Goal: Book appointment/travel/reservation

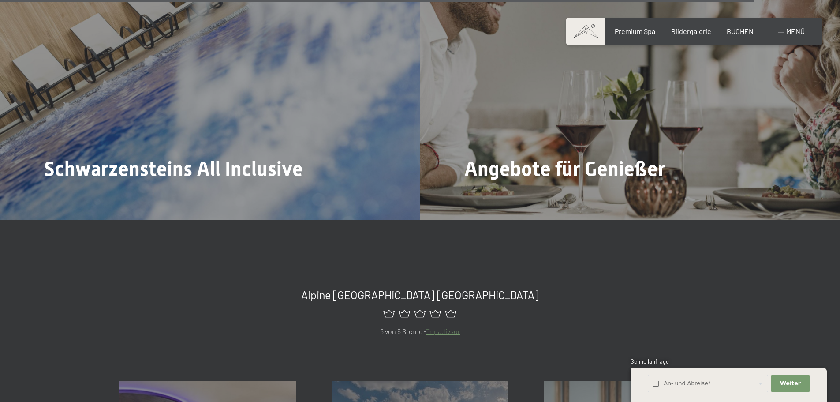
scroll to position [4143, 0]
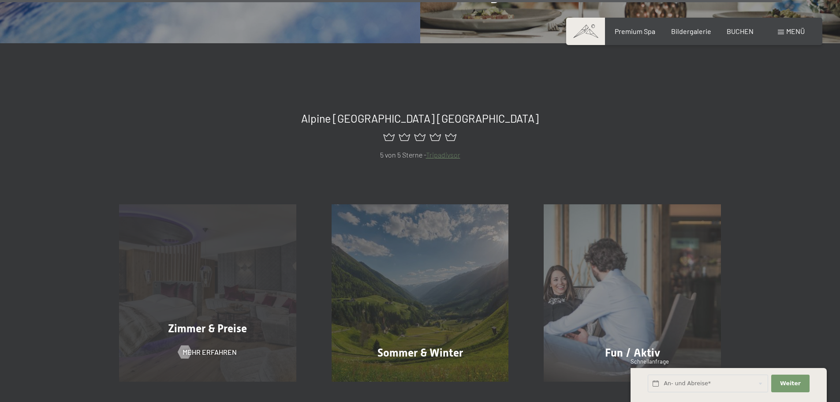
click at [178, 322] on span "Zimmer & Preise" at bounding box center [207, 328] width 79 height 13
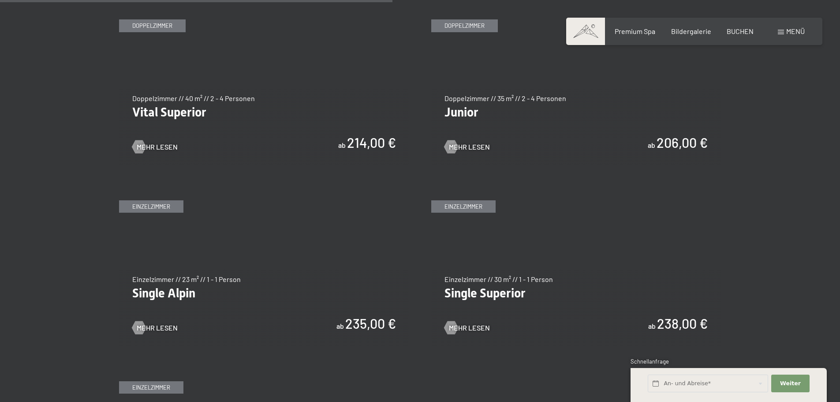
scroll to position [1322, 0]
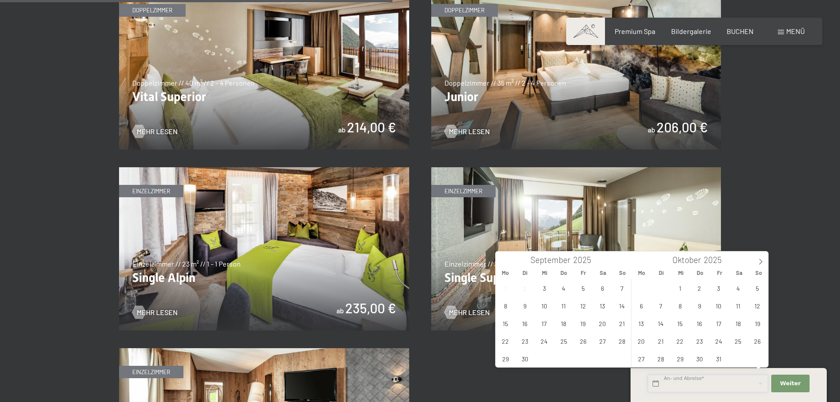
click at [658, 384] on input "text" at bounding box center [708, 383] width 120 height 18
click at [601, 288] on span "6" at bounding box center [602, 287] width 17 height 17
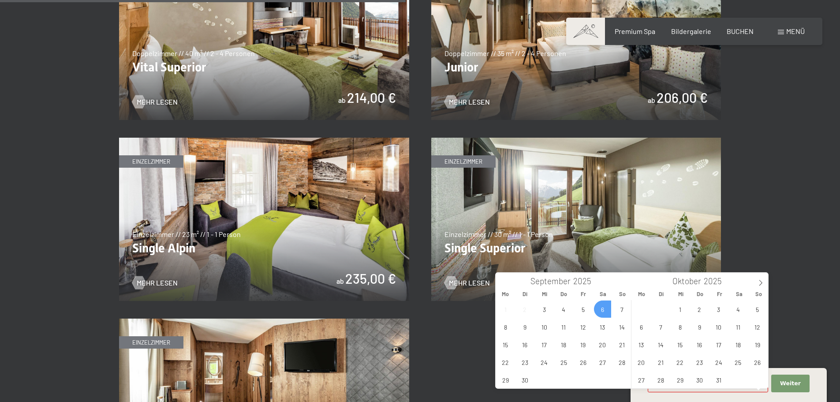
scroll to position [1366, 0]
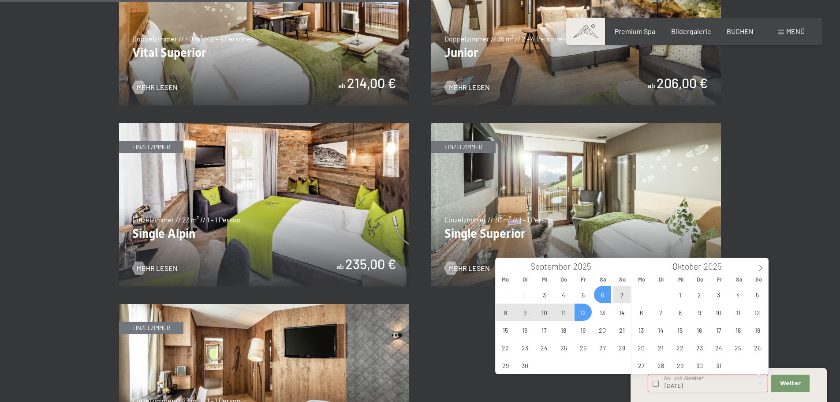
click at [583, 310] on span "12" at bounding box center [582, 311] width 17 height 17
type input "Sa. 06.09.2025 - Fr. 12.09.2025"
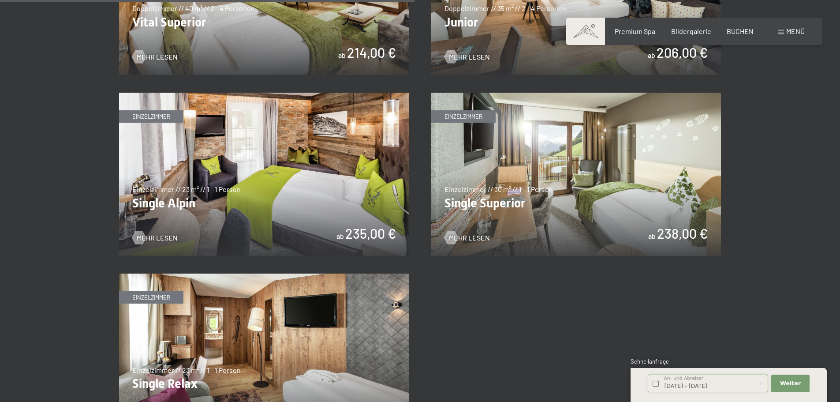
scroll to position [1411, 0]
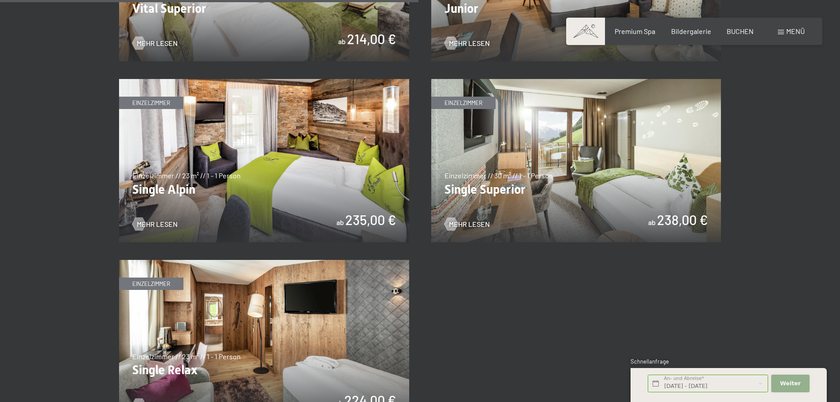
click at [792, 384] on span "Weiter" at bounding box center [790, 383] width 21 height 8
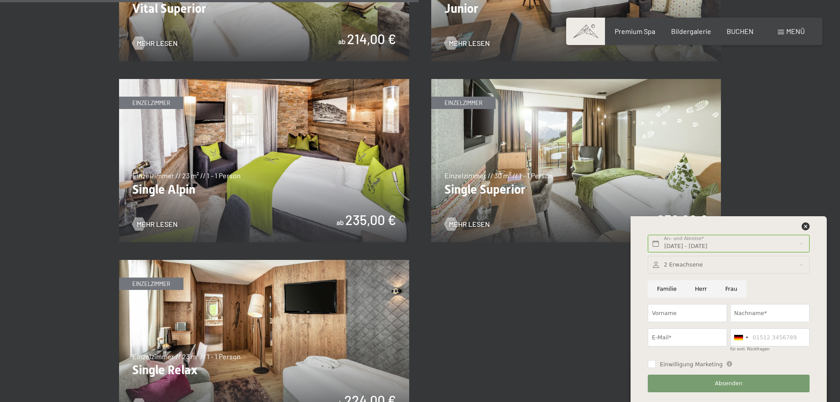
click at [700, 289] on input "Herr" at bounding box center [700, 289] width 30 height 18
radio input "true"
click at [673, 312] on input "Vorname" at bounding box center [687, 313] width 79 height 18
type input "Wolfgang"
type input "Pernsteiner"
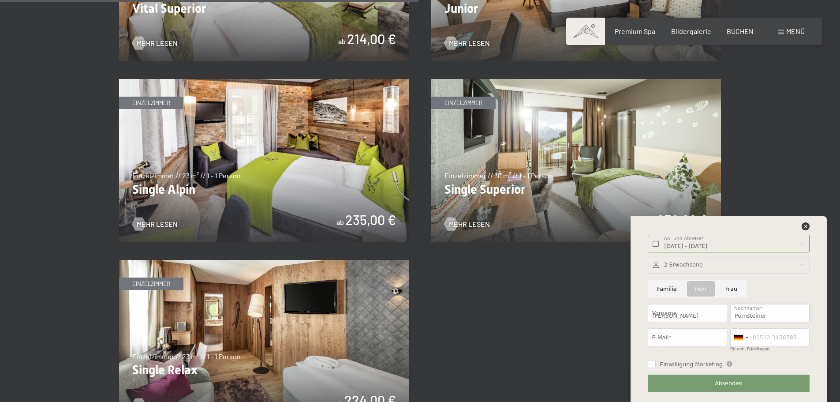
type input "w.pernsteiner@baumit.com"
type input "067682701508"
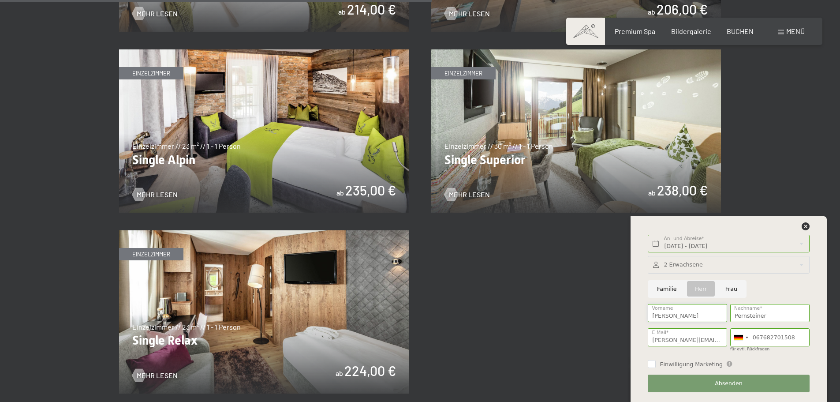
scroll to position [1455, 0]
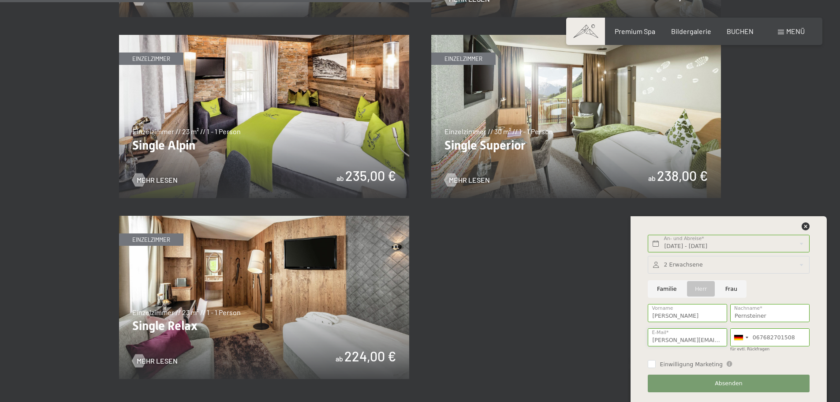
click at [708, 339] on input "w.pernsteiner@baumit.com" at bounding box center [687, 337] width 79 height 18
click at [718, 340] on input "w.pernsteiner@baumit.com" at bounding box center [687, 337] width 79 height 18
type input "w"
type input "spernsteiner@live.at"
click at [746, 338] on div at bounding box center [746, 337] width 3 height 2
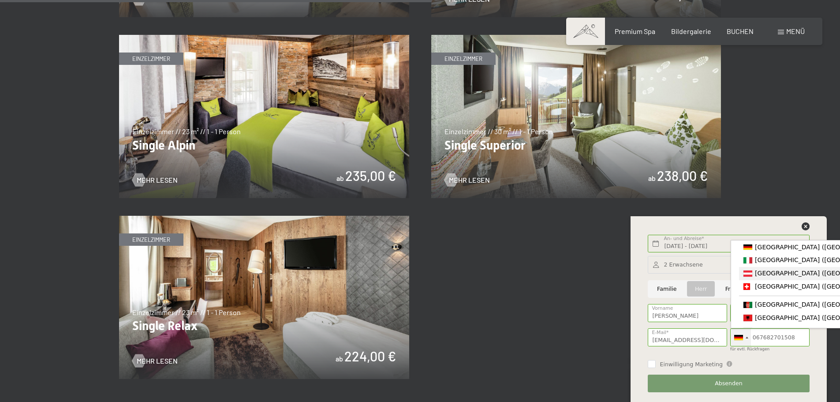
click at [748, 275] on div "List of countries" at bounding box center [747, 273] width 9 height 6
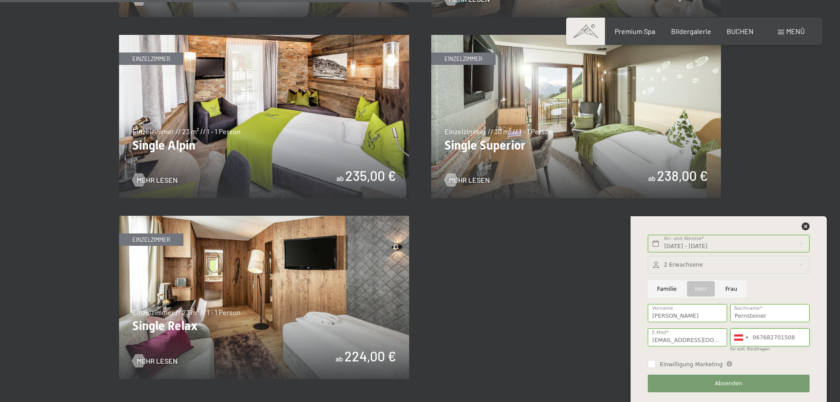
scroll to position [1499, 0]
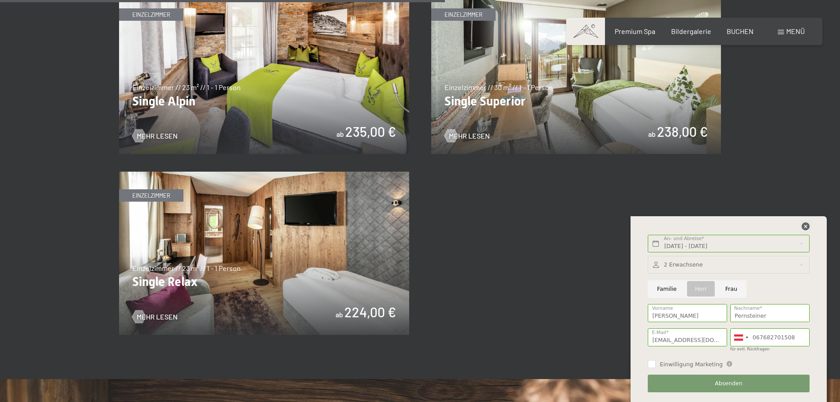
click at [805, 227] on icon at bounding box center [805, 226] width 8 height 8
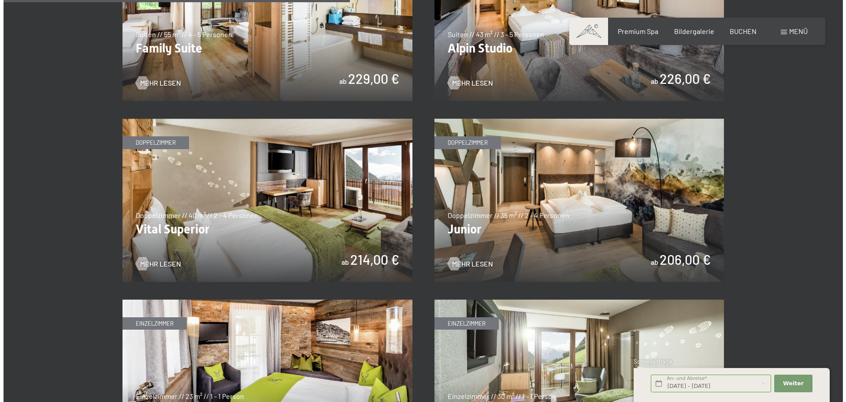
scroll to position [1058, 0]
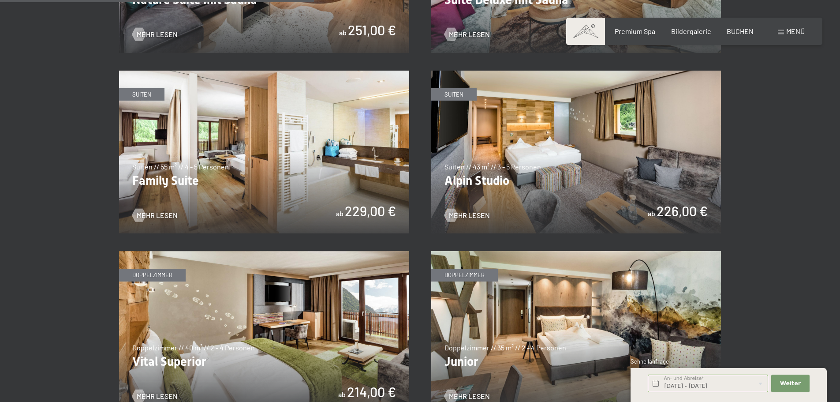
click at [782, 31] on span at bounding box center [781, 32] width 6 height 4
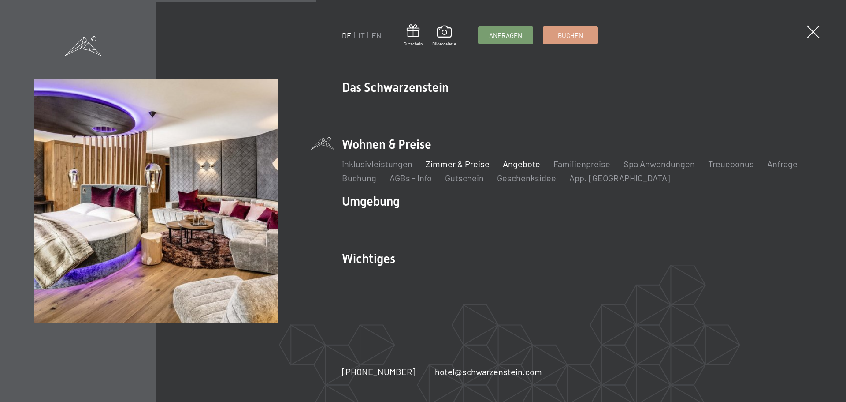
click at [517, 162] on link "Angebote" at bounding box center [521, 163] width 37 height 11
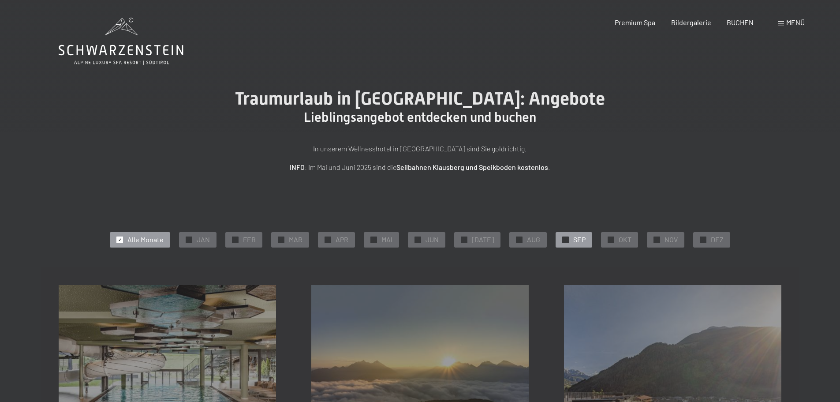
click at [573, 240] on span "SEP" at bounding box center [579, 240] width 12 height 10
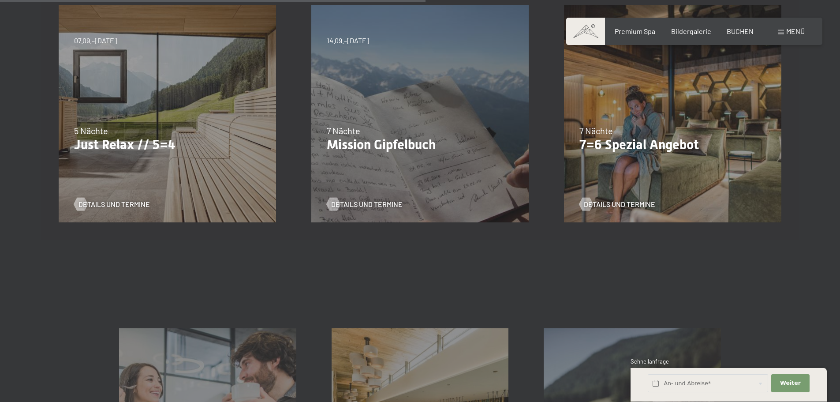
scroll to position [529, 0]
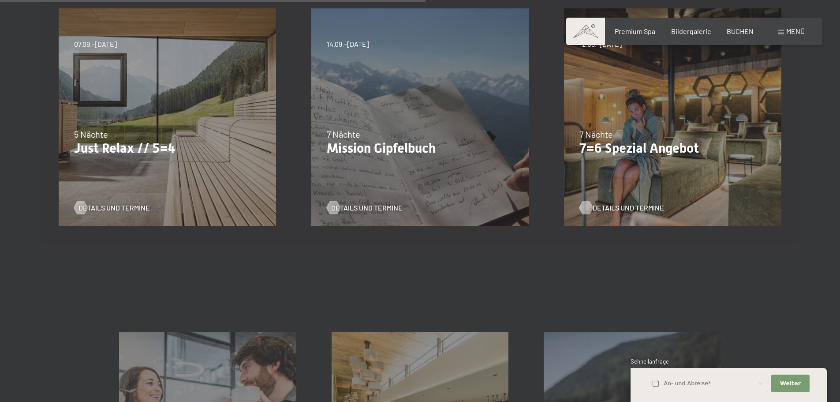
click at [609, 207] on span "Details und Termine" at bounding box center [627, 208] width 71 height 10
click at [112, 205] on span "Details und Termine" at bounding box center [122, 208] width 71 height 10
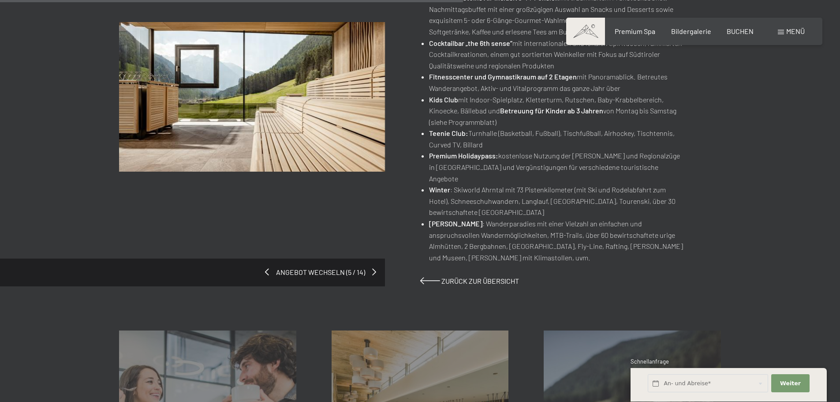
scroll to position [617, 0]
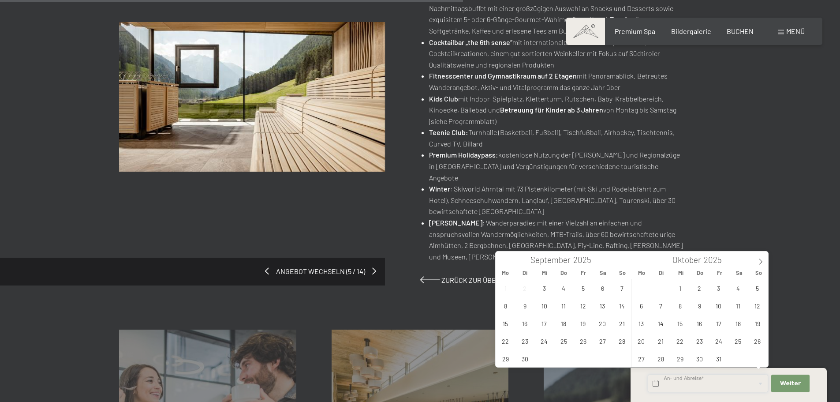
click at [672, 384] on input "text" at bounding box center [708, 383] width 120 height 18
click at [621, 287] on span "7" at bounding box center [621, 287] width 17 height 17
click at [582, 303] on span "12" at bounding box center [582, 305] width 17 height 17
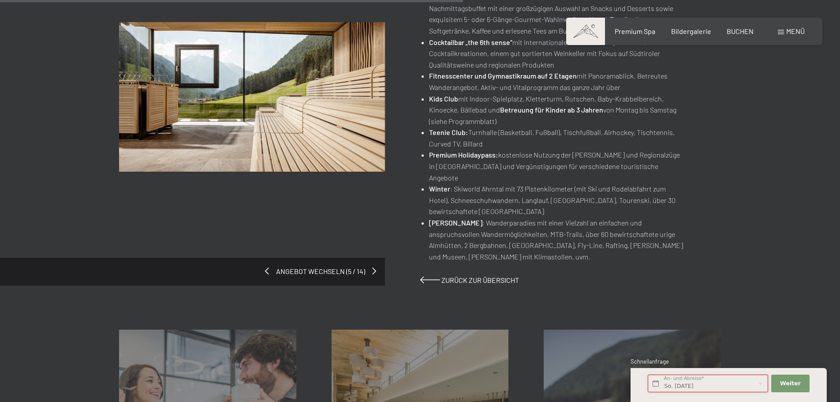
type input "So. 07.09.2025 - Fr. 12.09.2025"
click at [781, 382] on button "Weiter Adressfelder ausblenden" at bounding box center [790, 383] width 38 height 18
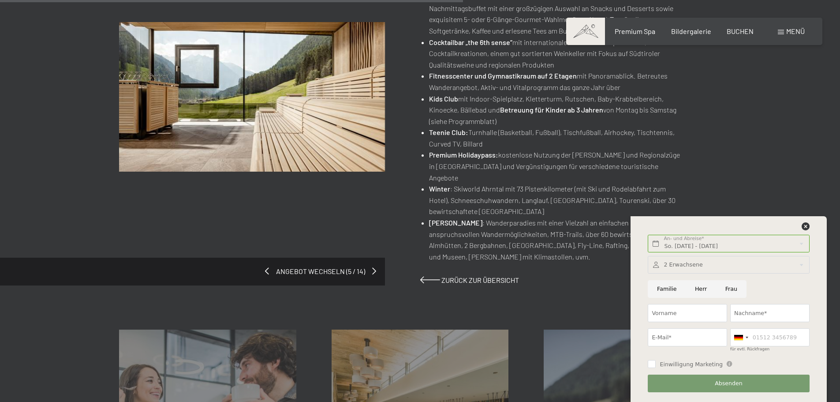
click at [699, 288] on input "Herr" at bounding box center [700, 289] width 30 height 18
radio input "true"
click at [693, 310] on input "Vorname" at bounding box center [687, 313] width 79 height 18
type input "Wolfgang"
type input "Pernsteiner"
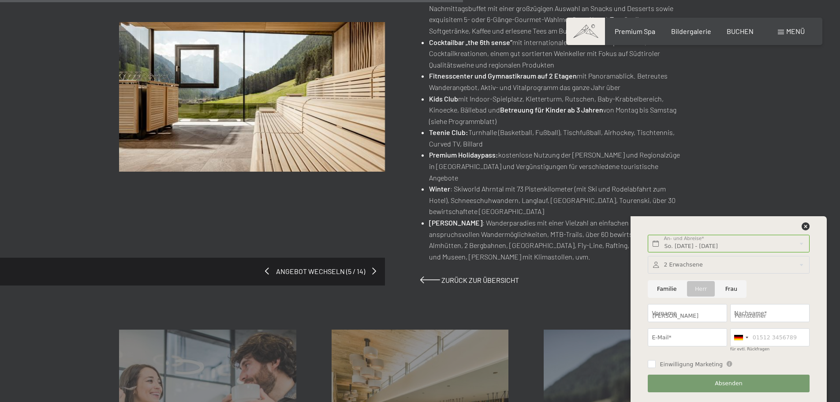
type input "w.pernsteiner@baumit.com"
type input "067682701508"
click at [722, 340] on input "w.pernsteiner@baumit.com" at bounding box center [687, 337] width 79 height 18
type input "w"
type input "spernsteiner@live.at"
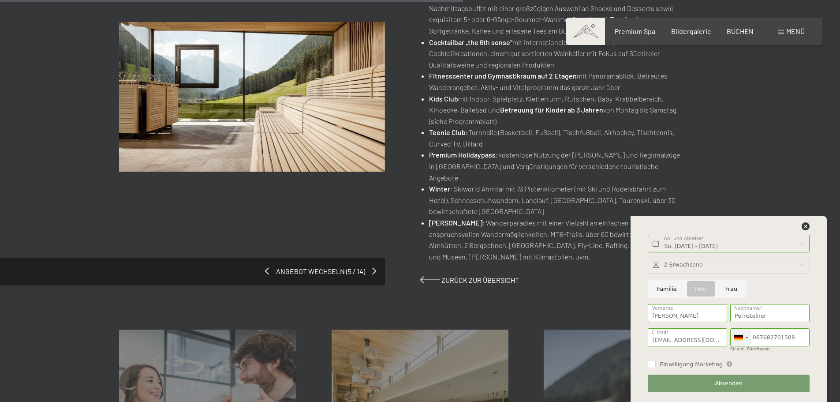
click at [747, 337] on div at bounding box center [746, 337] width 3 height 2
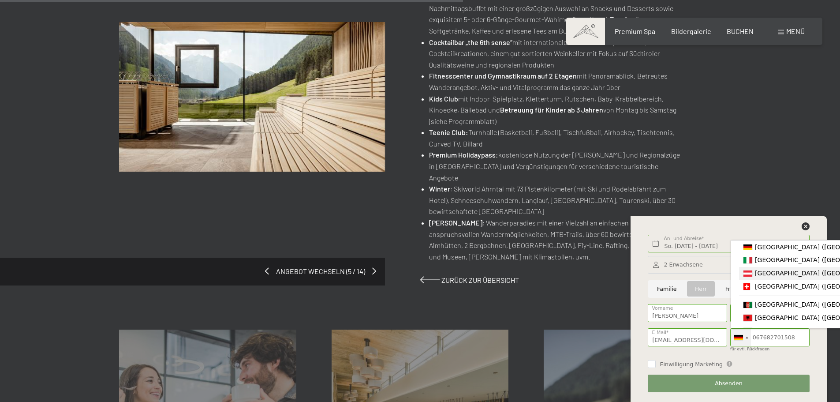
click at [749, 273] on div "List of countries" at bounding box center [747, 273] width 9 height 6
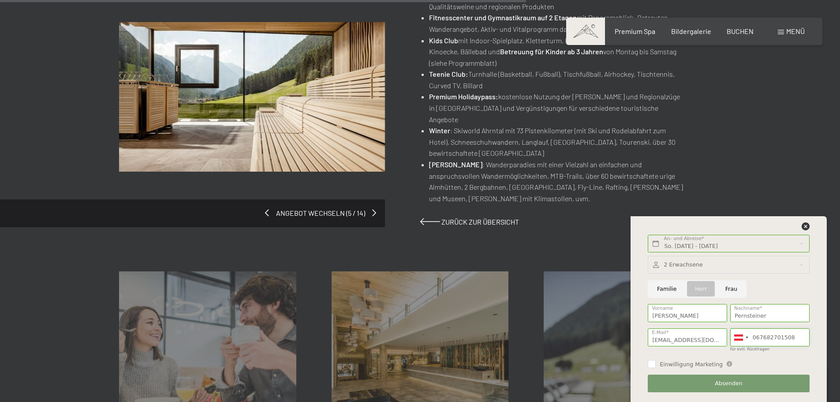
scroll to position [705, 0]
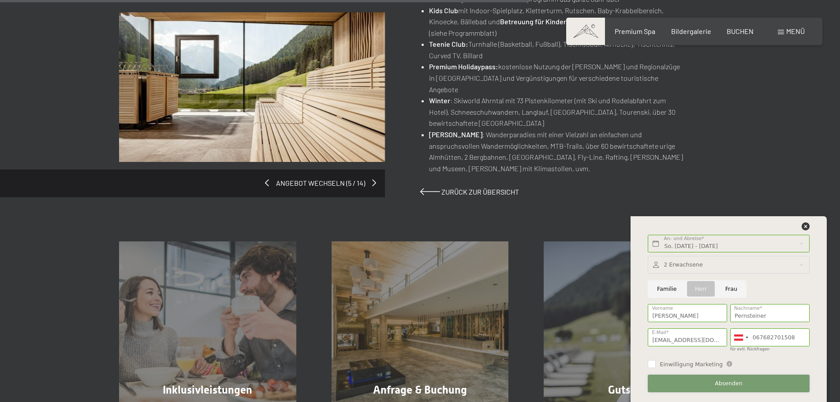
click at [727, 382] on span "Absenden" at bounding box center [729, 383] width 28 height 8
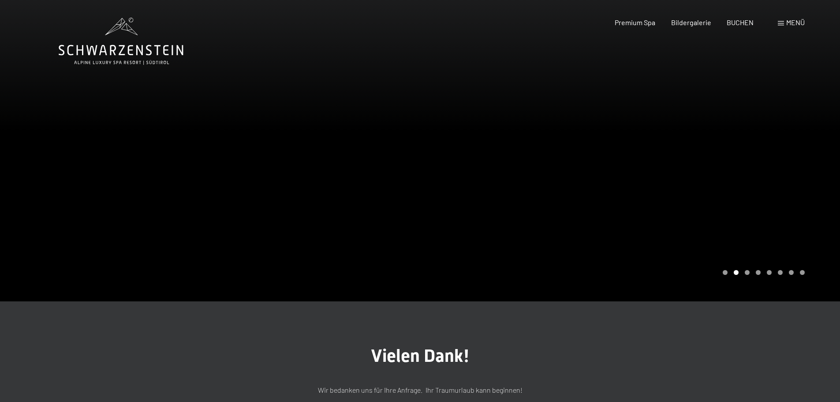
click at [789, 21] on span "Menü" at bounding box center [795, 22] width 19 height 8
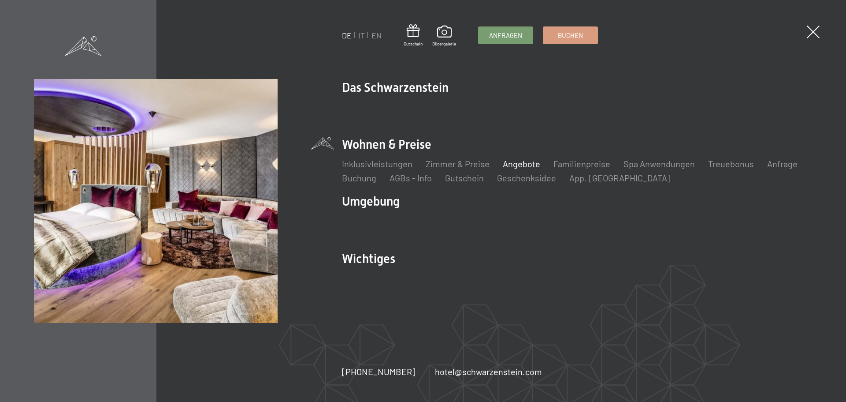
click at [523, 164] on link "Angebote" at bounding box center [521, 163] width 37 height 11
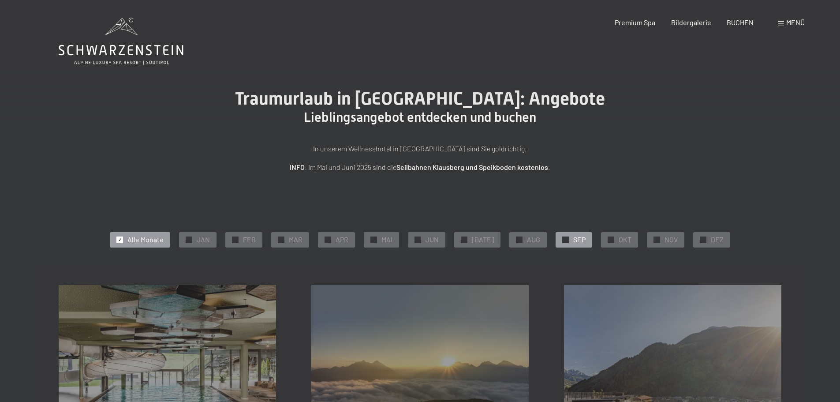
click at [566, 240] on div "✓ SEP" at bounding box center [573, 239] width 37 height 15
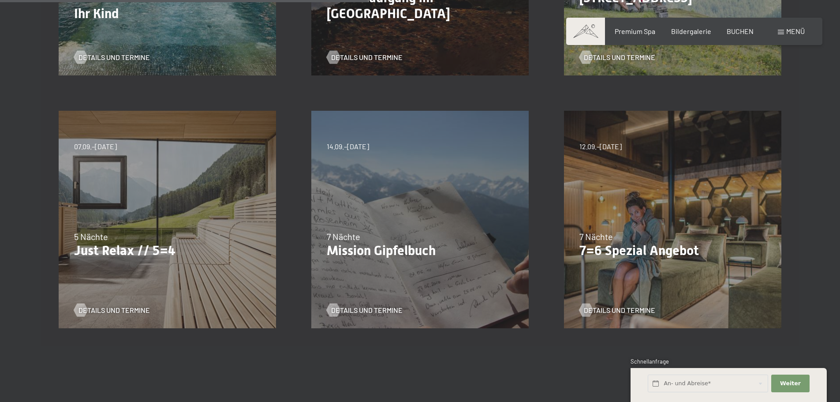
scroll to position [441, 0]
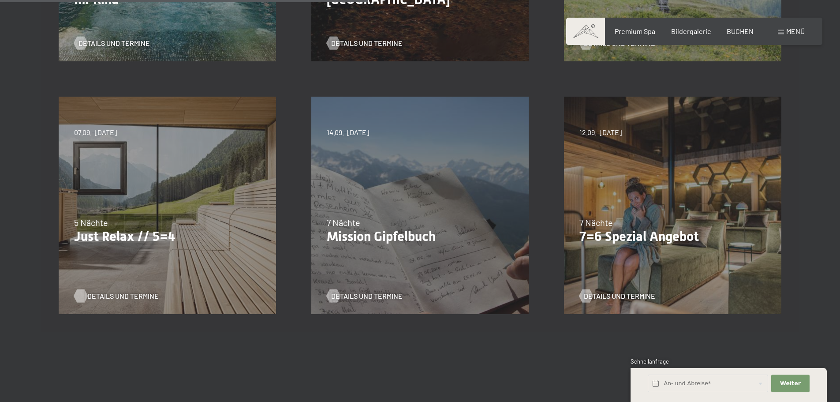
click at [110, 294] on span "Details und Termine" at bounding box center [122, 296] width 71 height 10
click at [364, 294] on span "Details und Termine" at bounding box center [375, 296] width 71 height 10
click at [102, 296] on span "Details und Termine" at bounding box center [122, 296] width 71 height 10
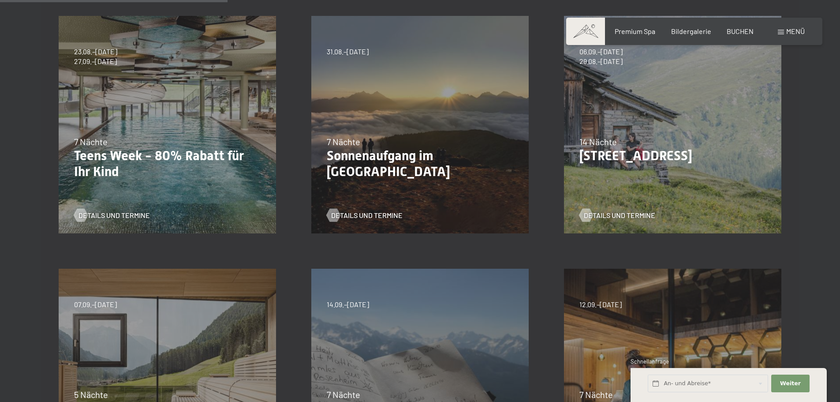
scroll to position [264, 0]
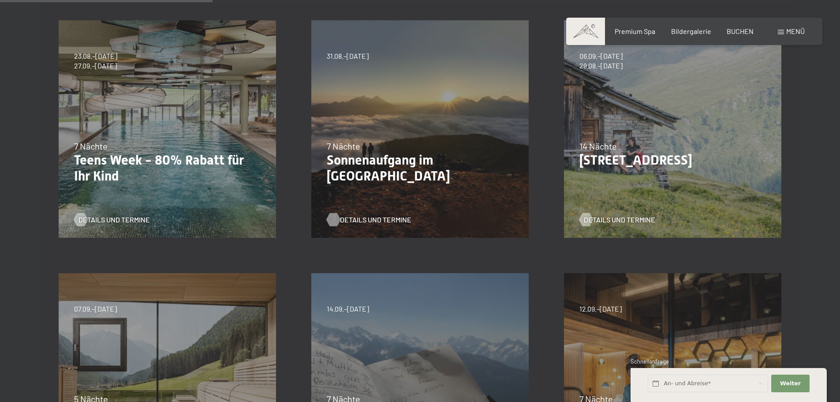
click at [342, 219] on span "Details und Termine" at bounding box center [375, 220] width 71 height 10
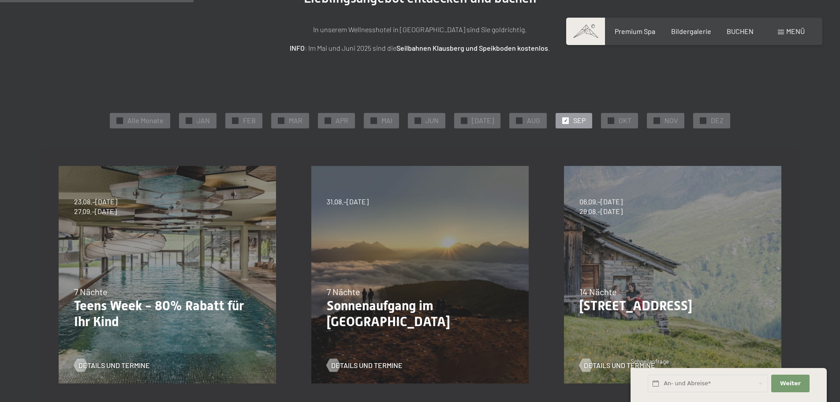
scroll to position [88, 0]
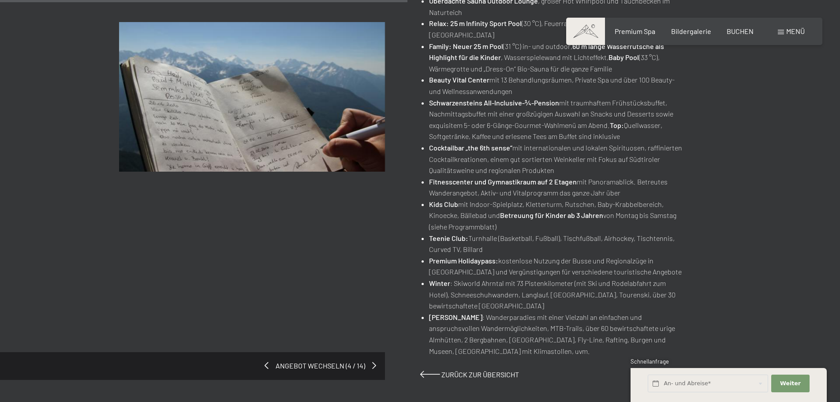
scroll to position [529, 0]
click at [374, 361] on span at bounding box center [375, 364] width 4 height 7
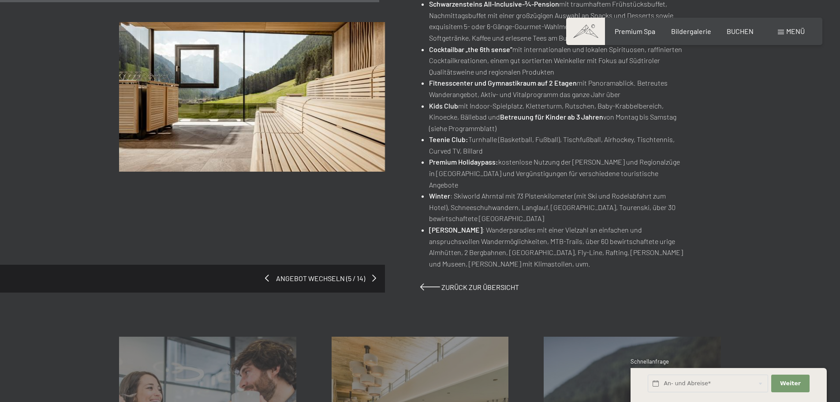
scroll to position [617, 0]
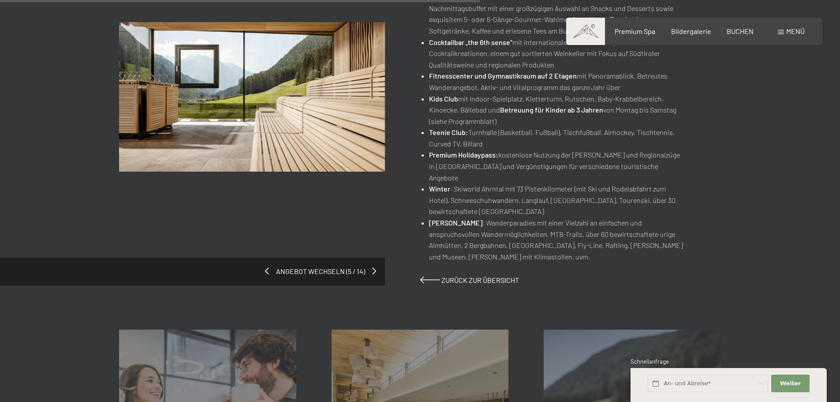
click at [372, 260] on div "Angebot wechseln (5 / 14)" at bounding box center [192, 270] width 385 height 27
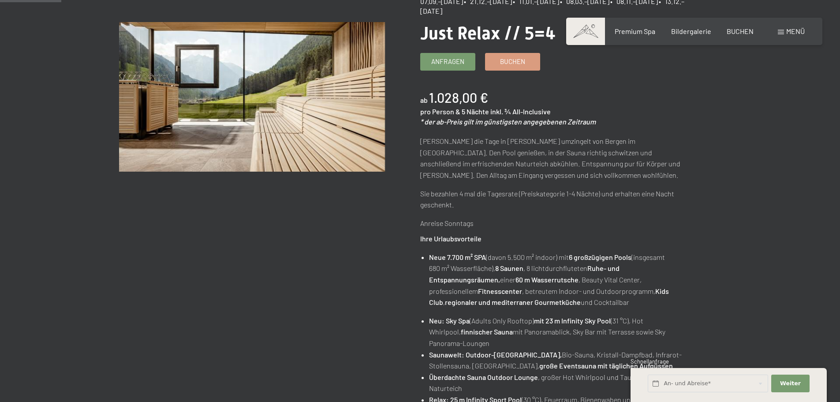
scroll to position [44, 0]
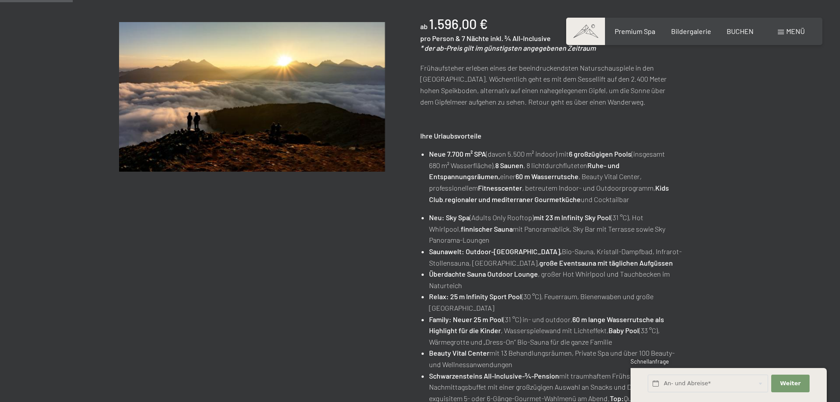
scroll to position [88, 0]
